Goal: Information Seeking & Learning: Ask a question

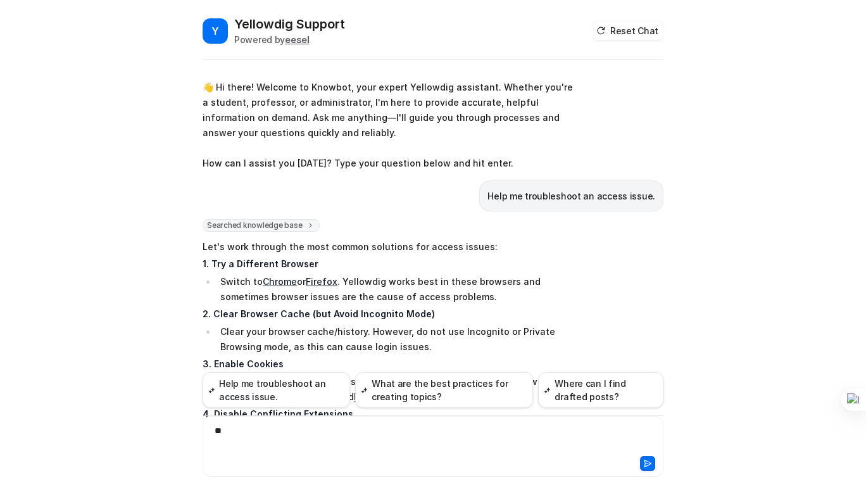
scroll to position [286, 0]
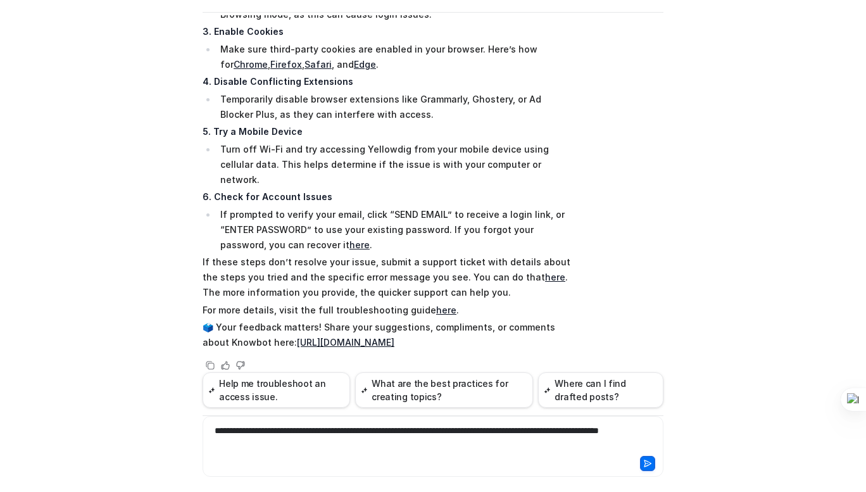
click at [643, 464] on icon at bounding box center [647, 463] width 9 height 9
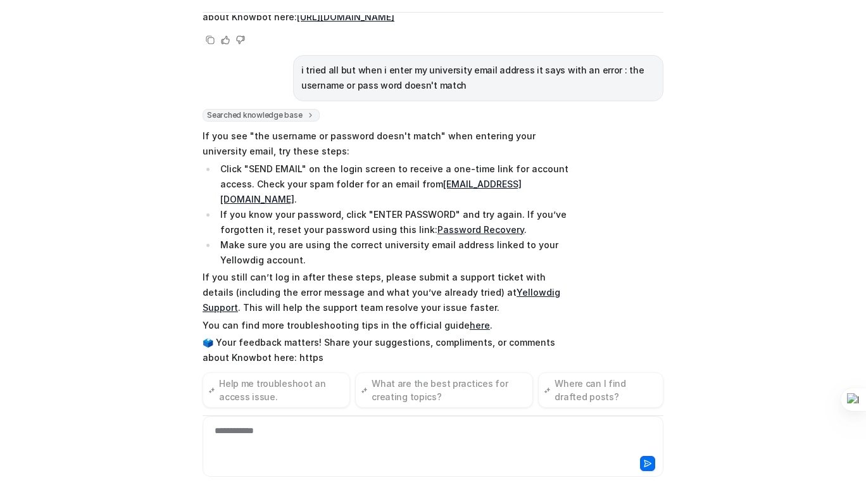
scroll to position [611, 0]
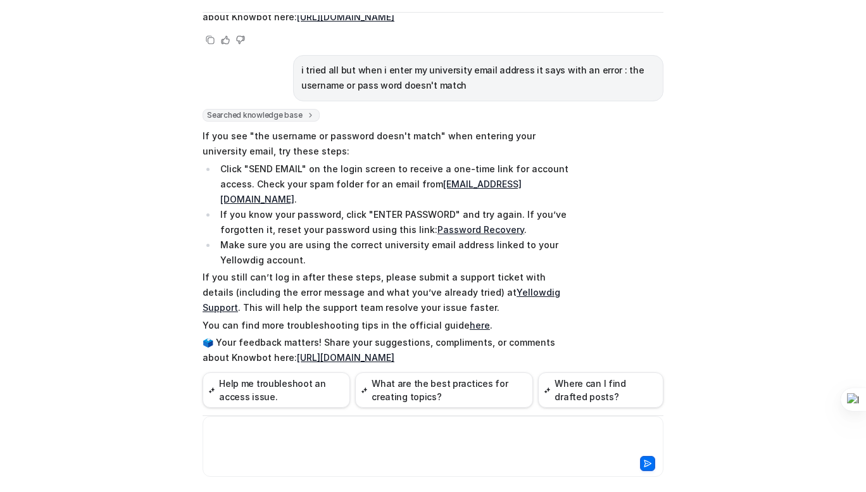
click at [256, 425] on div at bounding box center [433, 438] width 455 height 29
click at [644, 461] on icon at bounding box center [647, 463] width 7 height 6
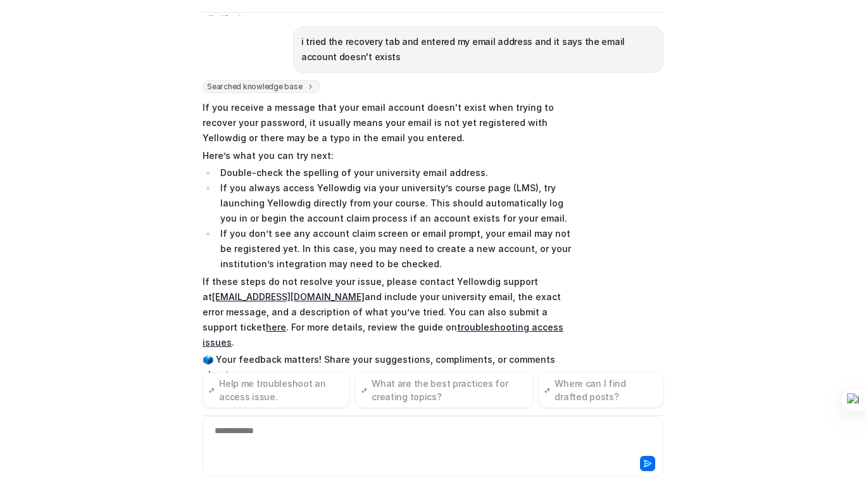
scroll to position [982, 0]
